Goal: Navigation & Orientation: Find specific page/section

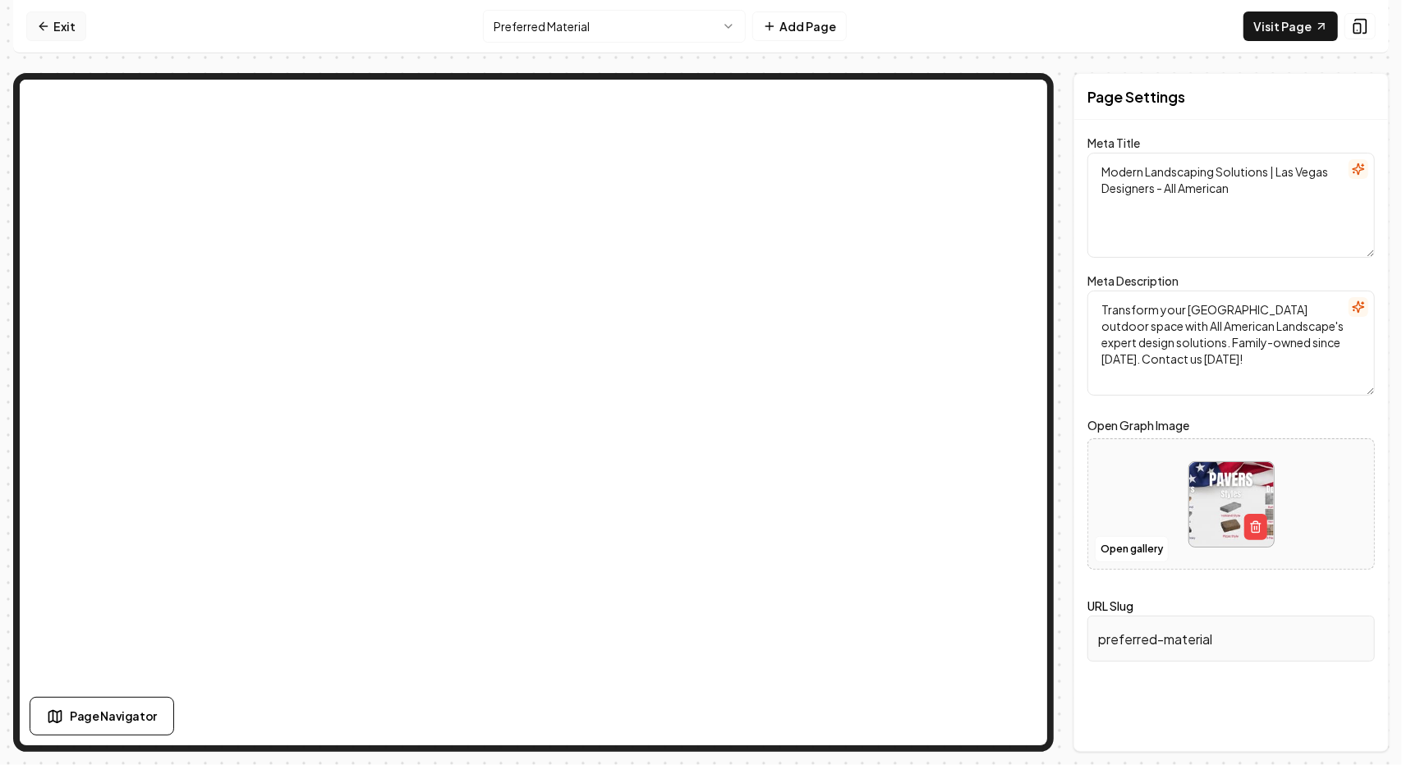
click at [65, 30] on link "Exit" at bounding box center [56, 26] width 60 height 30
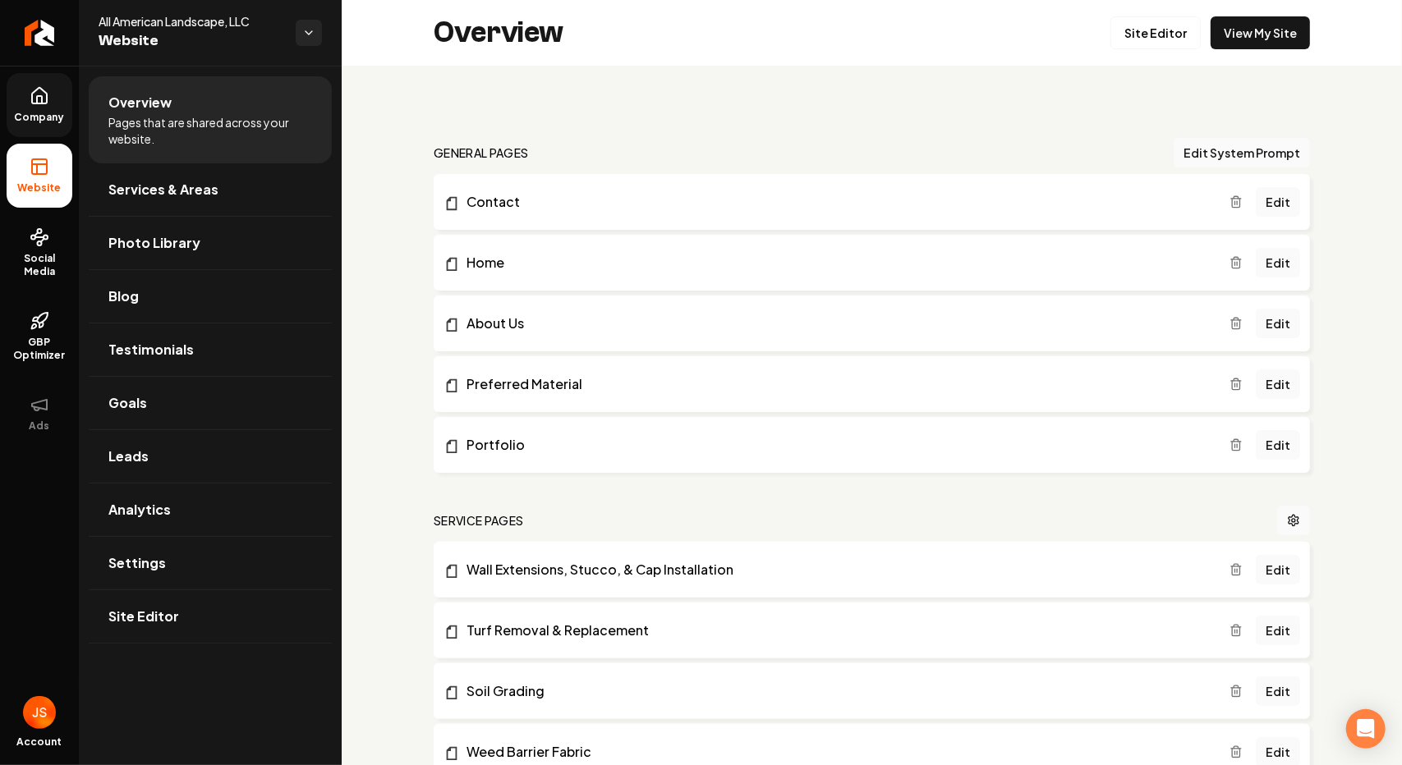
click at [48, 113] on span "Company" at bounding box center [39, 117] width 63 height 13
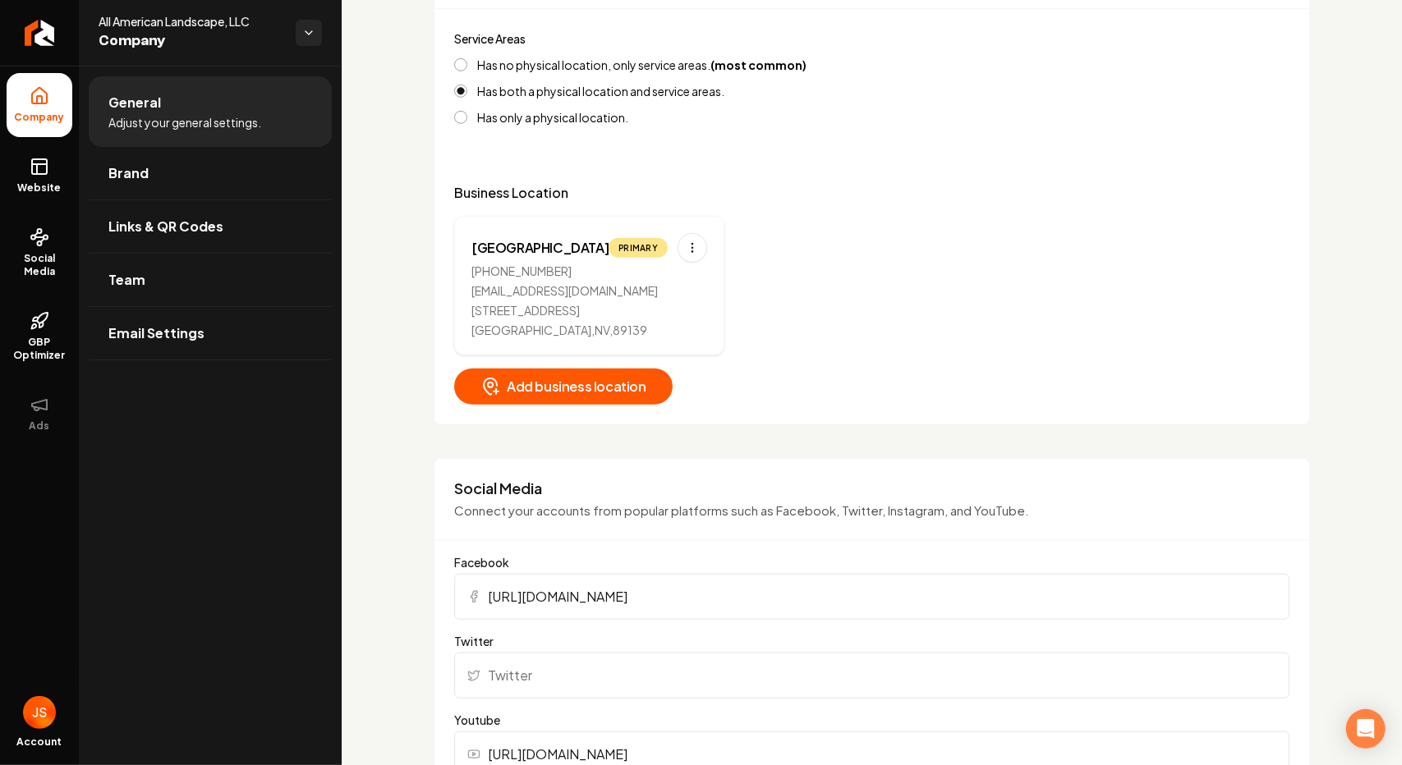
scroll to position [739, 0]
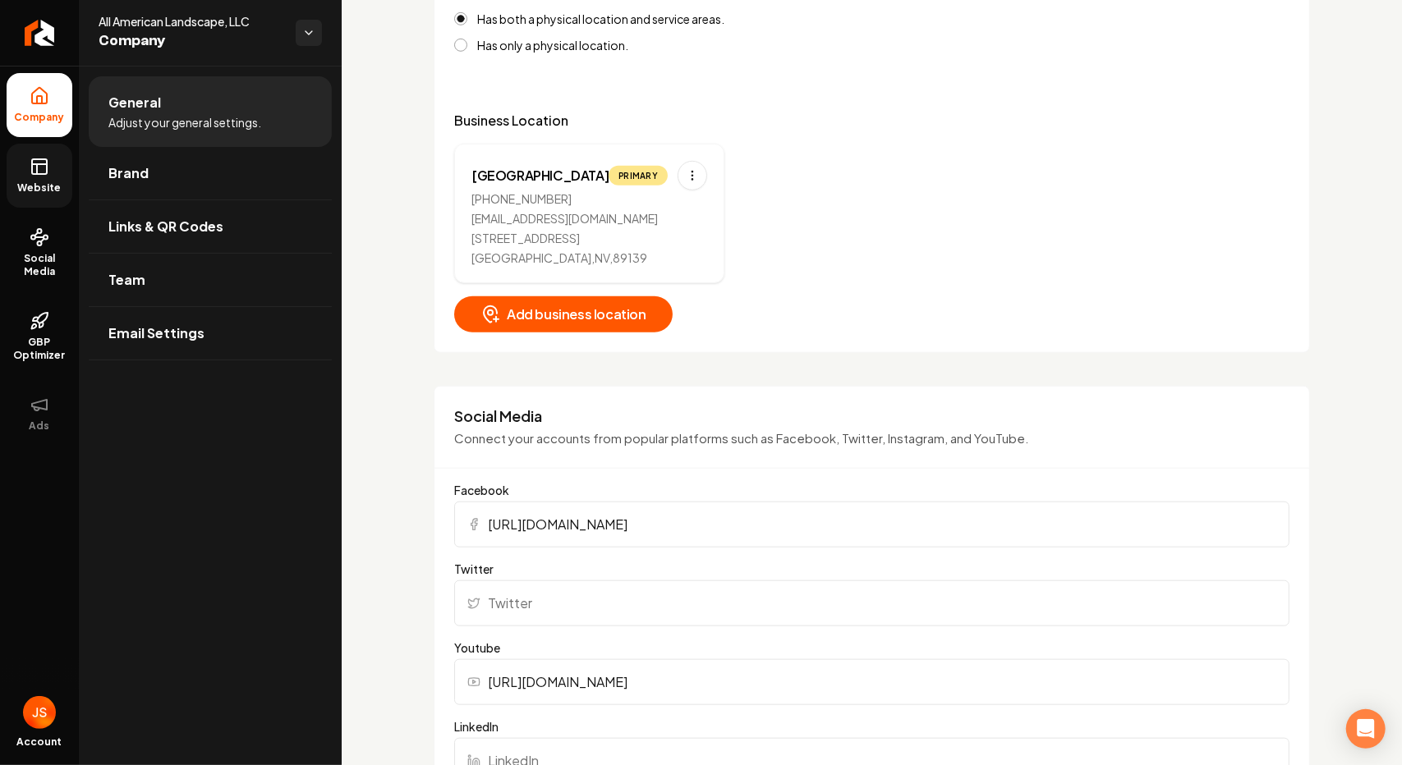
click at [51, 180] on link "Website" at bounding box center [40, 176] width 66 height 64
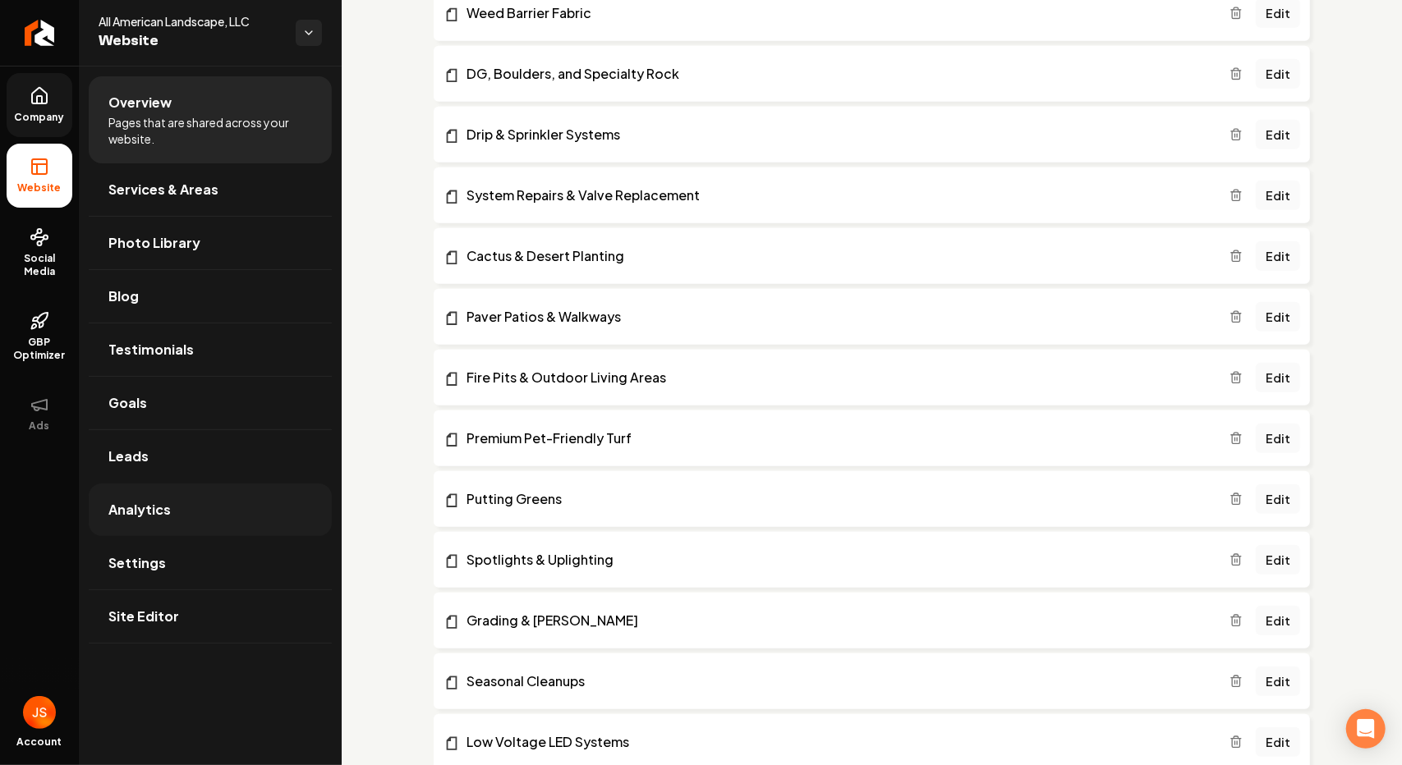
click at [184, 507] on link "Analytics" at bounding box center [210, 510] width 243 height 53
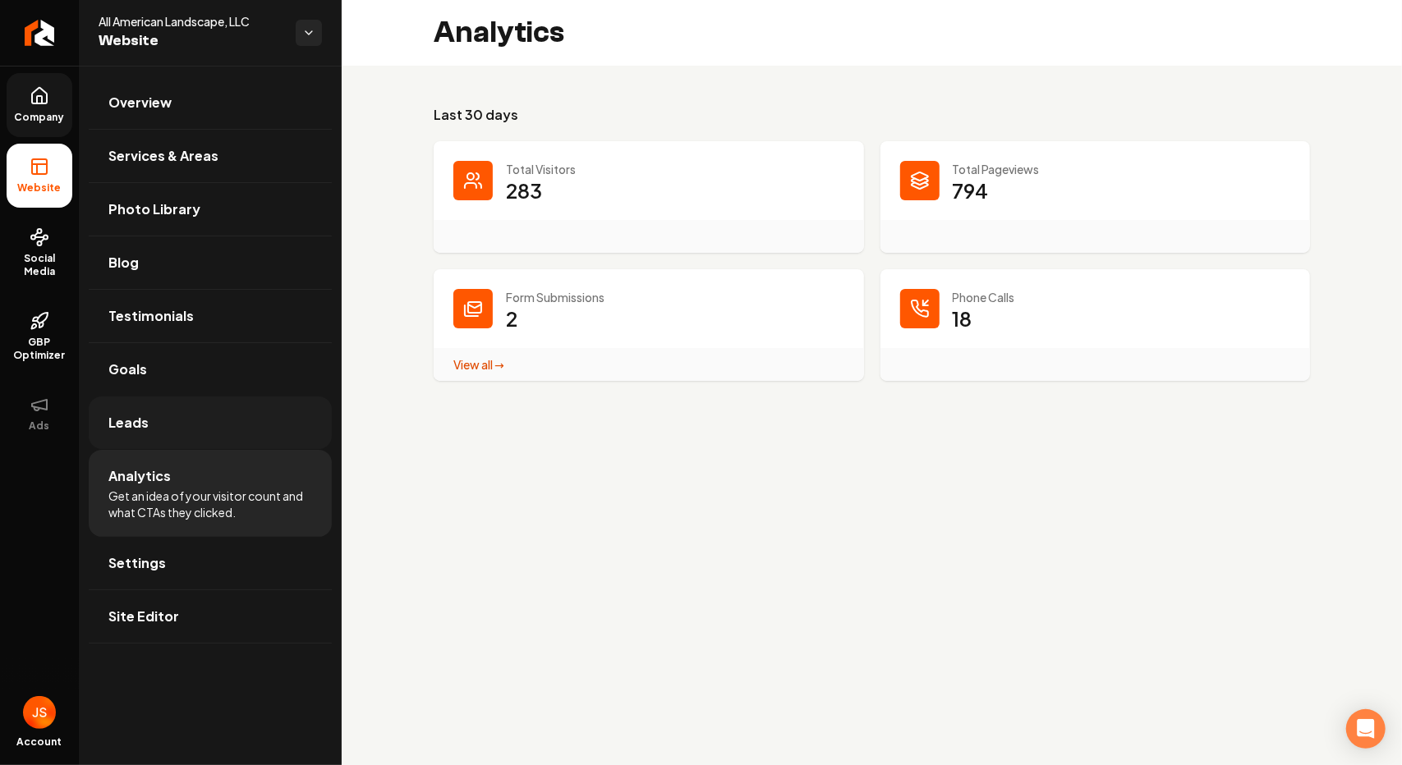
click at [218, 432] on link "Leads" at bounding box center [210, 423] width 243 height 53
